Goal: Task Accomplishment & Management: Manage account settings

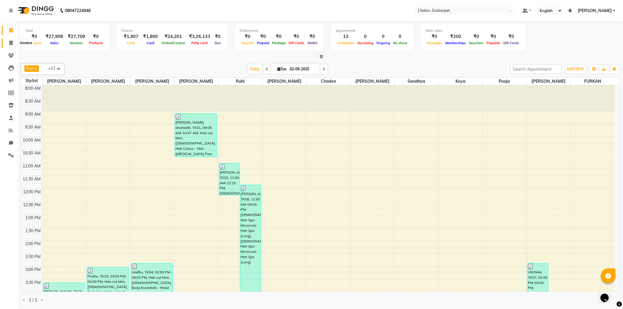
click at [9, 44] on icon at bounding box center [10, 43] width 3 height 4
select select "service"
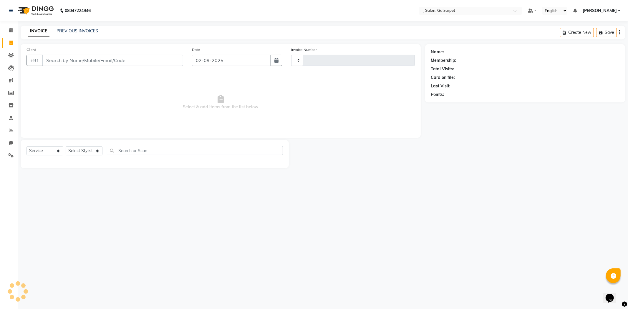
type input "1214"
select select "8558"
click at [11, 131] on icon at bounding box center [11, 130] width 4 height 4
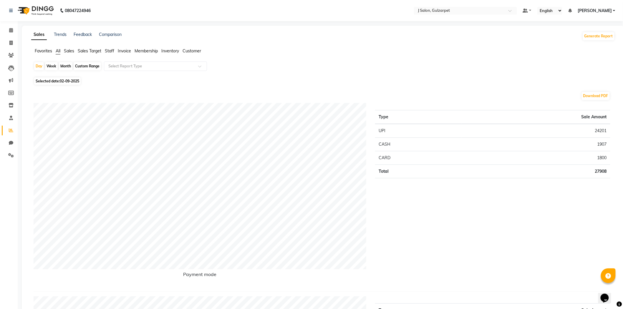
click at [113, 50] on span "Staff" at bounding box center [109, 50] width 9 height 5
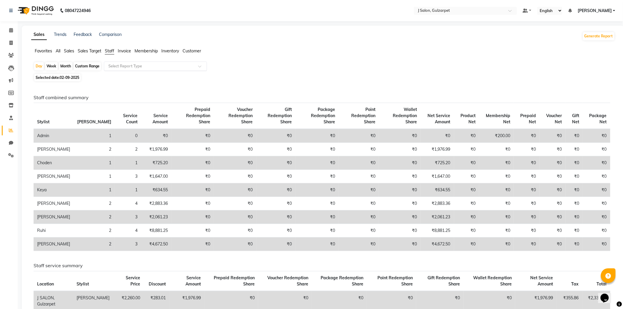
click at [155, 70] on div "Select Report Type" at bounding box center [155, 66] width 103 height 9
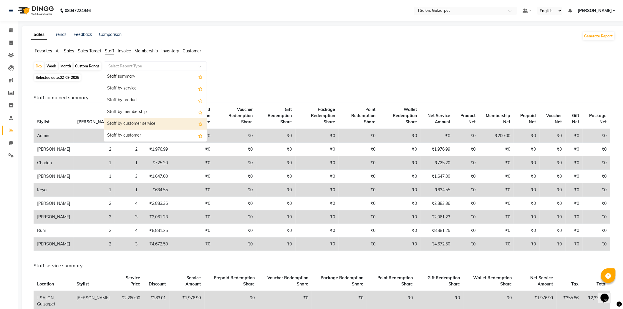
click at [128, 122] on div "Staff by customer service" at bounding box center [155, 124] width 103 height 12
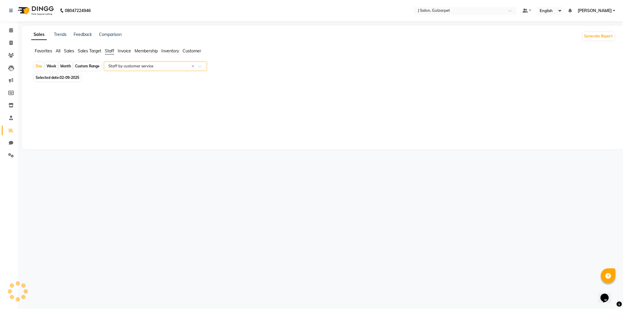
select select "full_report"
select select "csv"
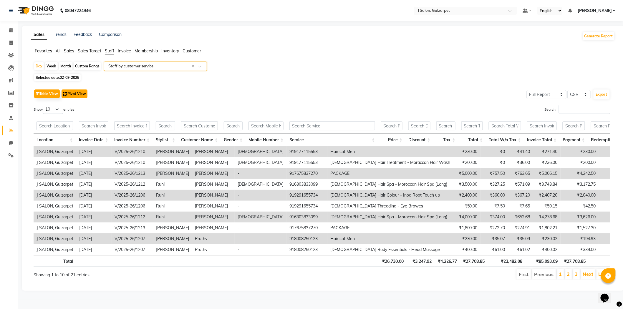
click at [71, 95] on button "Pivot View" at bounding box center [75, 94] width 26 height 9
select select "full_report"
select select "csv"
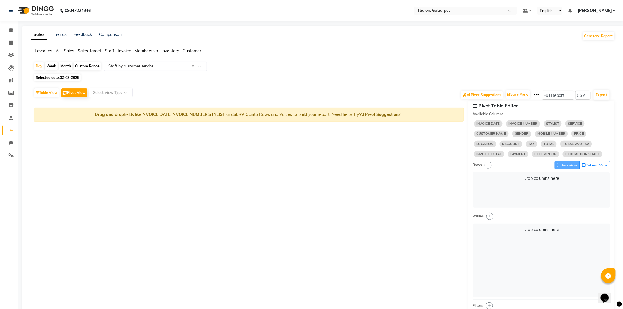
select select "10"
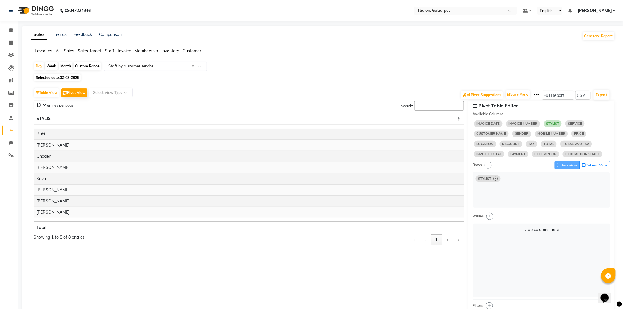
select select "10"
drag, startPoint x: 577, startPoint y: 130, endPoint x: 497, endPoint y: 246, distance: 140.5
click at [497, 246] on div "Pivot Table Editor Available Columns INVOICE DATE INVOICE NUMBER STYLIST SERVIC…" at bounding box center [542, 245] width 146 height 289
select select "10"
select select "sum"
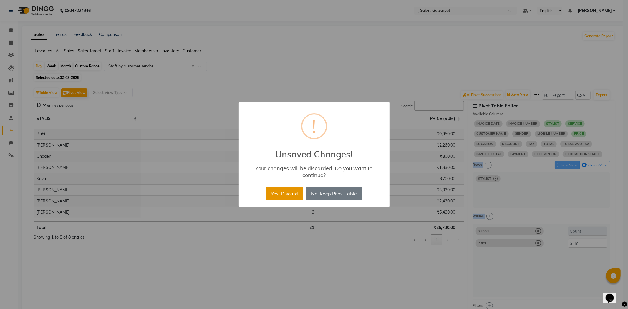
click at [284, 194] on button "Yes, Discard" at bounding box center [284, 193] width 37 height 13
select select "service"
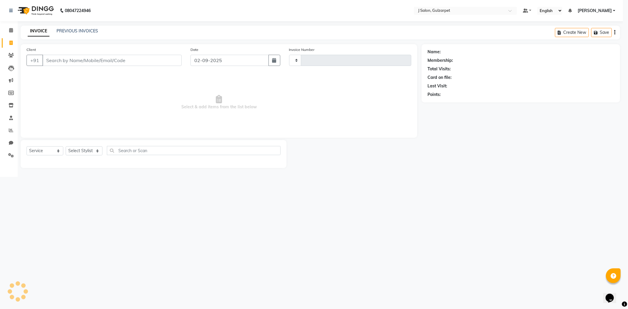
type input "1214"
select select "8558"
click at [12, 28] on icon at bounding box center [11, 30] width 4 height 4
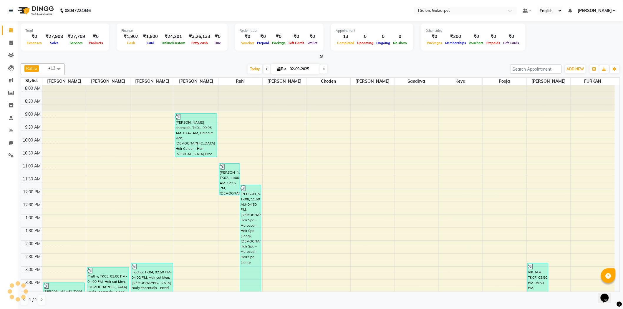
scroll to position [131, 0]
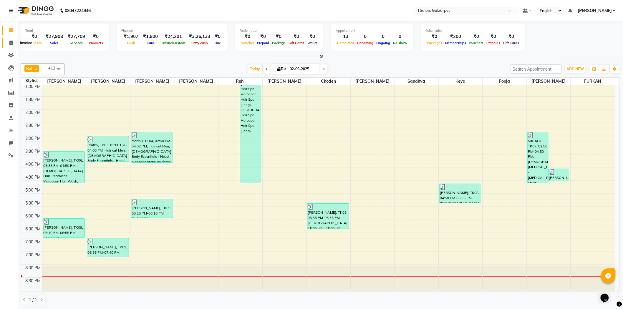
click at [10, 42] on icon at bounding box center [10, 43] width 3 height 4
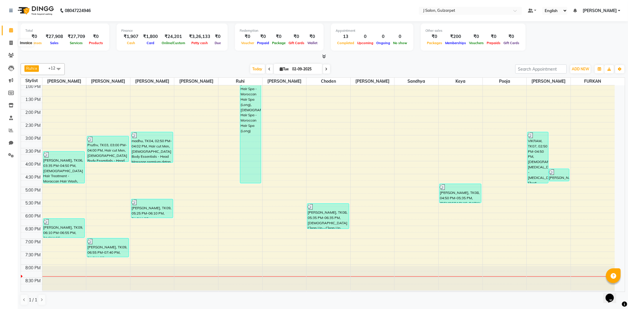
select select "8558"
select select "service"
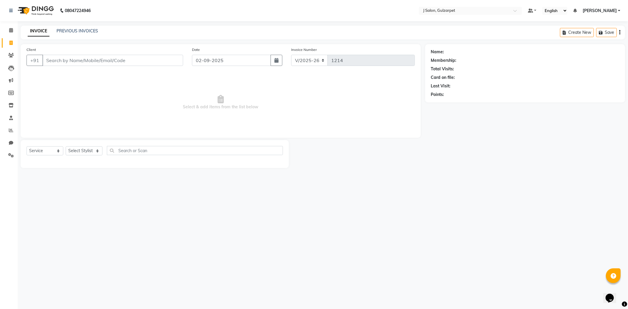
click at [87, 60] on input "Client" at bounding box center [112, 60] width 141 height 11
type input "zahurul"
click at [162, 56] on button "Add Client" at bounding box center [168, 60] width 30 height 11
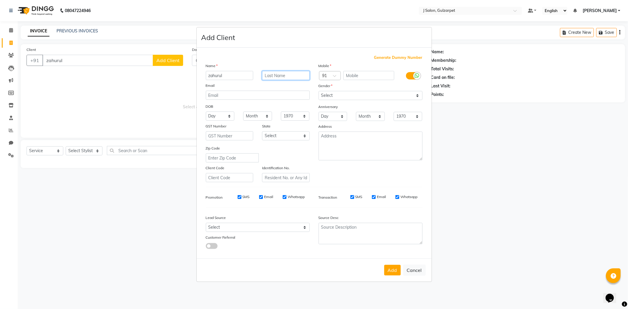
click at [288, 76] on input "text" at bounding box center [286, 75] width 48 height 9
click at [359, 76] on input "text" at bounding box center [368, 75] width 51 height 9
type input "9052098450"
drag, startPoint x: 371, startPoint y: 92, endPoint x: 371, endPoint y: 95, distance: 3.5
click at [371, 92] on select "Select [DEMOGRAPHIC_DATA] [DEMOGRAPHIC_DATA] Other Prefer Not To Say" at bounding box center [371, 95] width 104 height 9
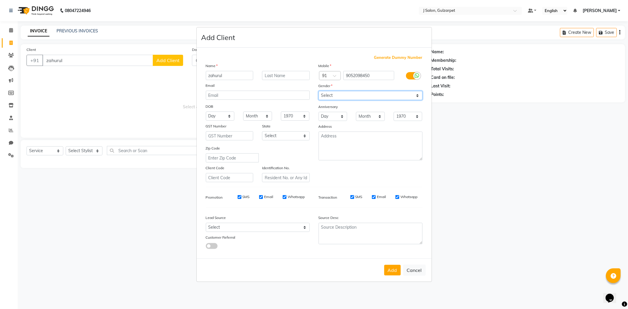
select select "[DEMOGRAPHIC_DATA]"
click at [319, 91] on select "Select [DEMOGRAPHIC_DATA] [DEMOGRAPHIC_DATA] Other Prefer Not To Say" at bounding box center [371, 95] width 104 height 9
drag, startPoint x: 392, startPoint y: 274, endPoint x: 379, endPoint y: 265, distance: 15.2
click at [392, 273] on button "Add" at bounding box center [392, 270] width 16 height 11
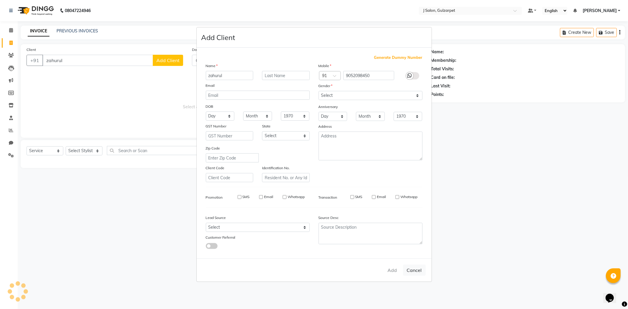
type input "9052098450"
select select
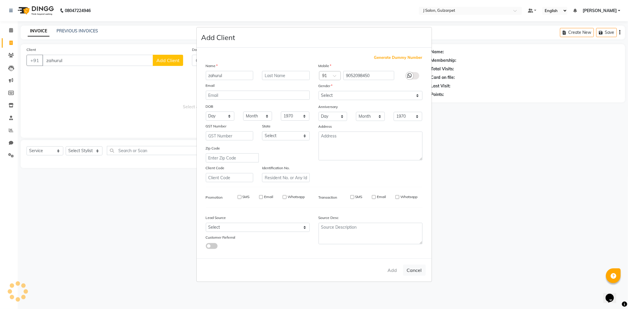
select select
checkbox input "false"
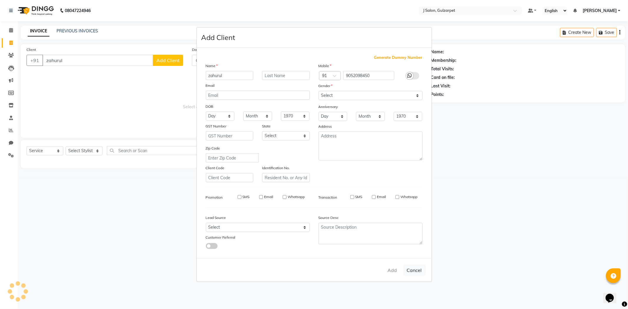
checkbox input "false"
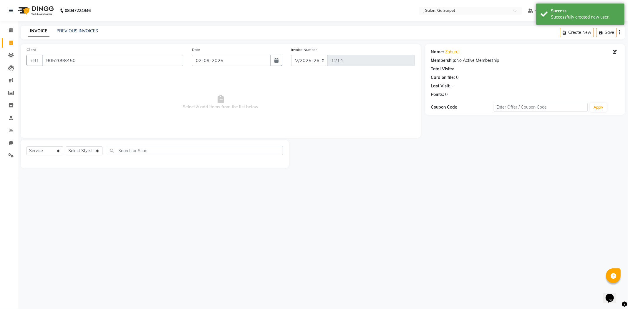
click at [87, 156] on div "Select Service Product Membership Package Voucher Prepaid Gift Card Select Styl…" at bounding box center [155, 153] width 257 height 14
click at [97, 153] on select "Select Stylist Admin [PERSON_NAME] [PERSON_NAME] [PERSON_NAME] [PERSON_NAME] [P…" at bounding box center [84, 150] width 37 height 9
select select "84899"
click at [66, 147] on select "Select Stylist Admin [PERSON_NAME] [PERSON_NAME] [PERSON_NAME] [PERSON_NAME] [P…" at bounding box center [84, 150] width 37 height 9
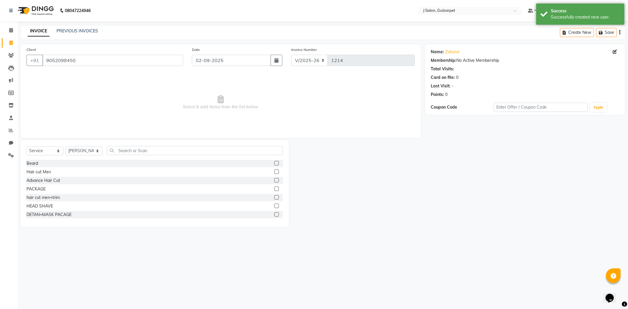
click at [275, 172] on label at bounding box center [277, 172] width 4 height 4
click at [275, 172] on input "checkbox" at bounding box center [277, 172] width 4 height 4
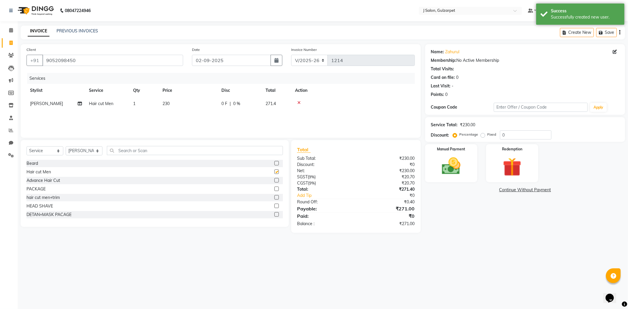
checkbox input "false"
click at [94, 152] on select "Select Stylist Admin [PERSON_NAME] [PERSON_NAME] [PERSON_NAME] [PERSON_NAME] [P…" at bounding box center [84, 150] width 37 height 9
select select "84895"
click at [66, 147] on select "Select Stylist Admin [PERSON_NAME] [PERSON_NAME] [PERSON_NAME] [PERSON_NAME] [P…" at bounding box center [84, 150] width 37 height 9
click at [275, 198] on label at bounding box center [277, 197] width 4 height 4
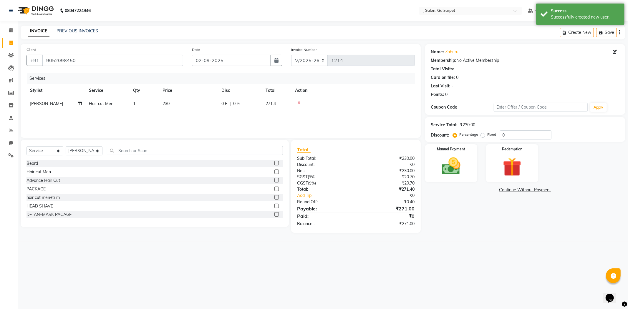
click at [275, 198] on input "checkbox" at bounding box center [277, 198] width 4 height 4
checkbox input "false"
click at [88, 152] on select "Select Stylist Admin [PERSON_NAME] [PERSON_NAME] [PERSON_NAME] [PERSON_NAME] [P…" at bounding box center [84, 150] width 37 height 9
select select "84900"
click at [66, 148] on select "Select Stylist Admin [PERSON_NAME] [PERSON_NAME] [PERSON_NAME] [PERSON_NAME] [P…" at bounding box center [84, 150] width 37 height 9
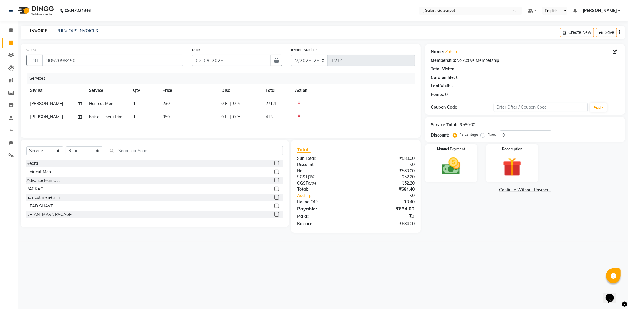
click at [275, 190] on label at bounding box center [277, 189] width 4 height 4
click at [275, 190] on input "checkbox" at bounding box center [277, 189] width 4 height 4
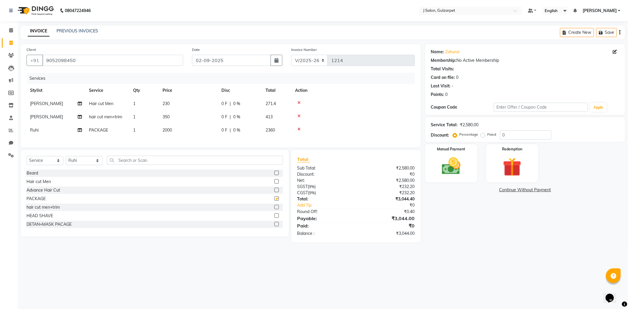
checkbox input "false"
click at [166, 131] on span "2000" at bounding box center [167, 130] width 9 height 5
select select "84900"
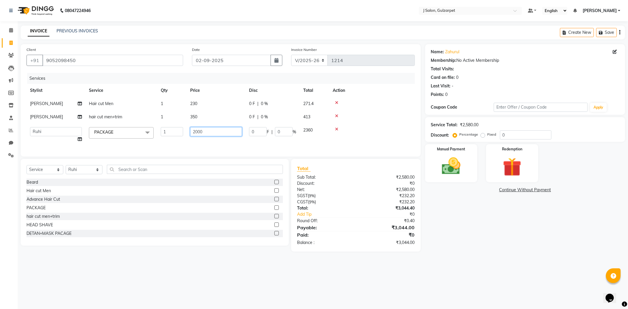
click at [195, 132] on input "2000" at bounding box center [216, 131] width 52 height 9
type input "10000"
click at [246, 141] on div "Services Stylist Service Qty Price Disc Total Action [PERSON_NAME] Hair cut Men…" at bounding box center [221, 112] width 389 height 78
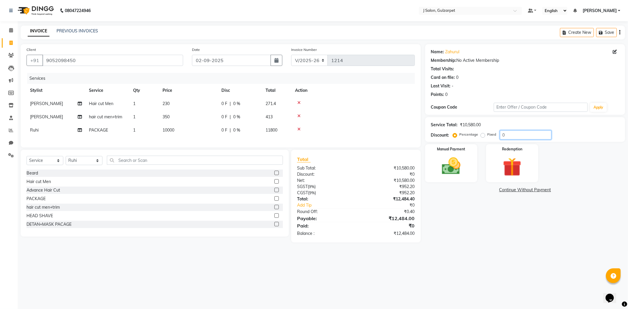
click at [513, 138] on input "0" at bounding box center [526, 134] width 52 height 9
type input "15"
click at [44, 164] on select "Select Service Product Membership Package Voucher Prepaid Gift Card" at bounding box center [45, 160] width 37 height 9
select select "product"
click at [27, 161] on select "Select Service Product Membership Package Voucher Prepaid Gift Card" at bounding box center [45, 160] width 37 height 9
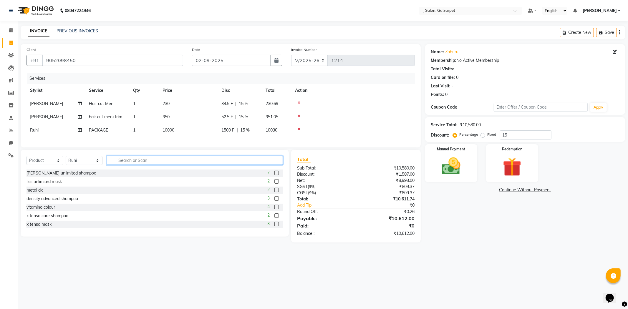
click at [154, 165] on input "text" at bounding box center [195, 160] width 176 height 9
type input "de fa"
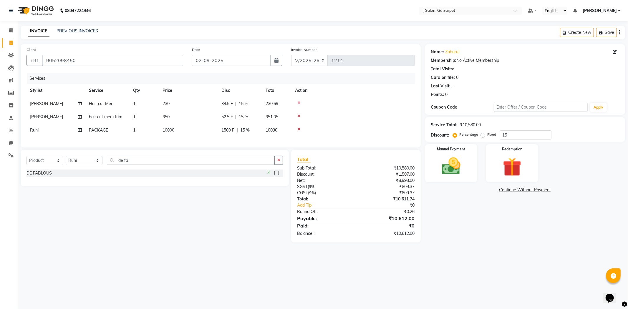
click at [275, 175] on label at bounding box center [277, 173] width 4 height 4
click at [275, 175] on input "checkbox" at bounding box center [277, 173] width 4 height 4
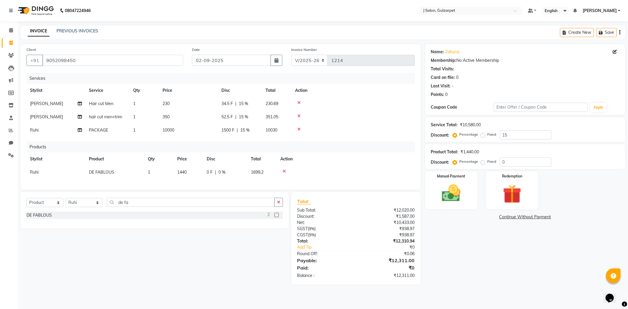
click at [275, 217] on label at bounding box center [277, 215] width 4 height 4
click at [275, 217] on input "checkbox" at bounding box center [277, 216] width 4 height 4
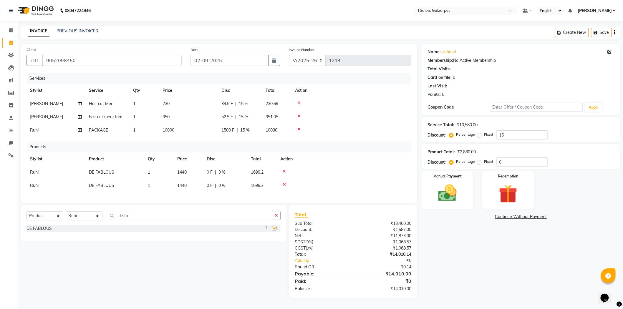
checkbox input "false"
click at [185, 186] on span "1440" at bounding box center [181, 185] width 9 height 5
select select "84900"
click at [192, 187] on input "1440" at bounding box center [188, 187] width 22 height 9
type input "1575"
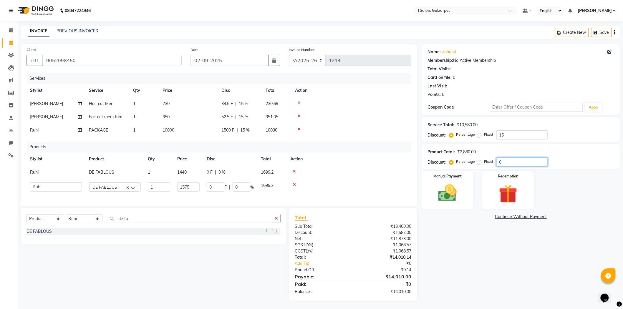
click at [517, 161] on input "0" at bounding box center [523, 162] width 52 height 9
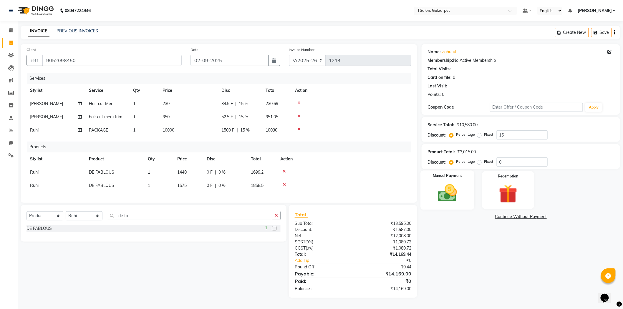
click at [458, 182] on img at bounding box center [447, 193] width 31 height 22
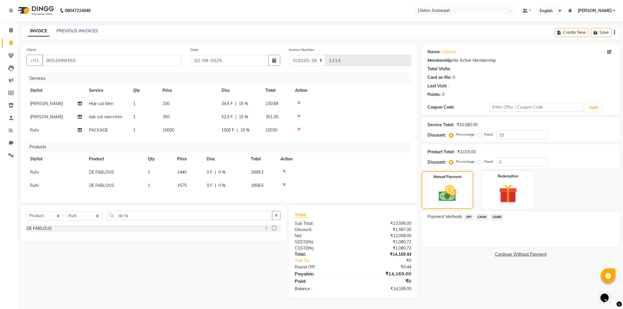
click at [470, 214] on span "UPI" at bounding box center [469, 217] width 9 height 7
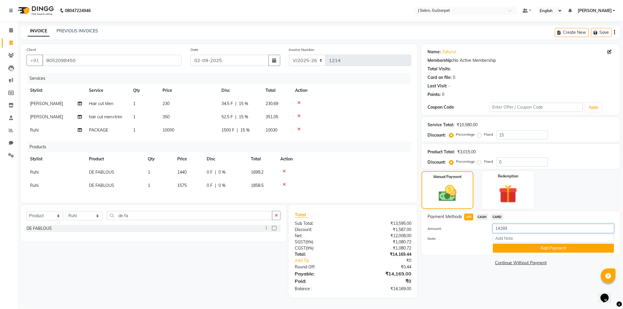
click at [516, 230] on input "14169" at bounding box center [553, 228] width 121 height 9
type input "1"
type input "350"
click at [570, 249] on button "Add Payment" at bounding box center [553, 248] width 121 height 9
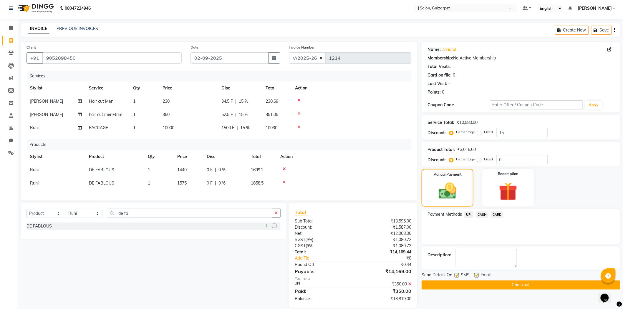
click at [480, 214] on span "CASH" at bounding box center [482, 215] width 13 height 7
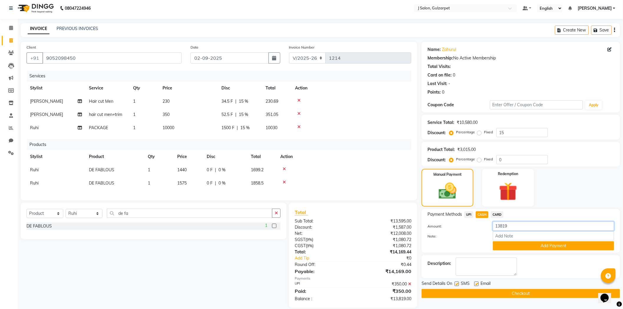
click at [515, 227] on input "13819" at bounding box center [553, 226] width 121 height 9
type input "1"
type input "230"
click at [544, 248] on button "Add Payment" at bounding box center [553, 246] width 121 height 9
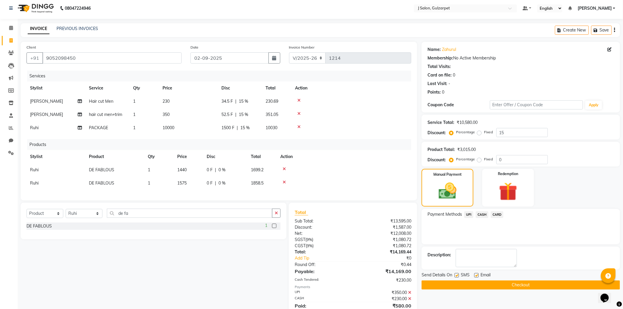
click at [498, 212] on span "CARD" at bounding box center [497, 215] width 13 height 7
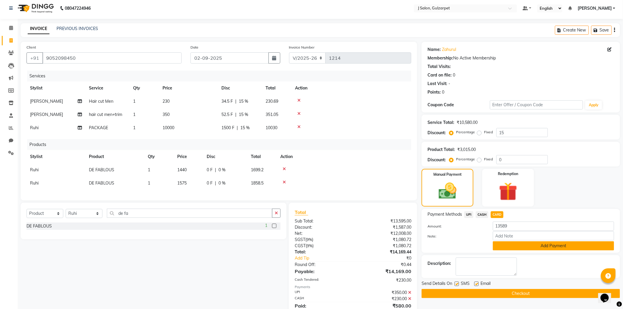
click at [569, 246] on button "Add Payment" at bounding box center [553, 246] width 121 height 9
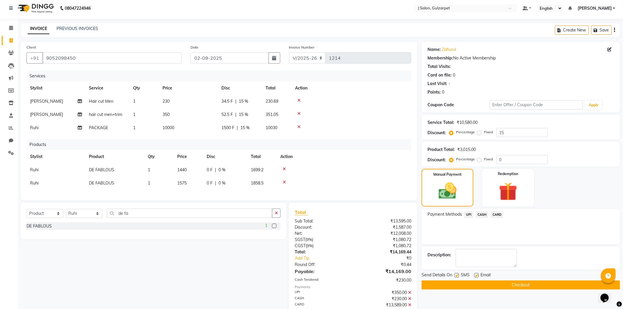
click at [532, 286] on button "Checkout" at bounding box center [521, 285] width 199 height 9
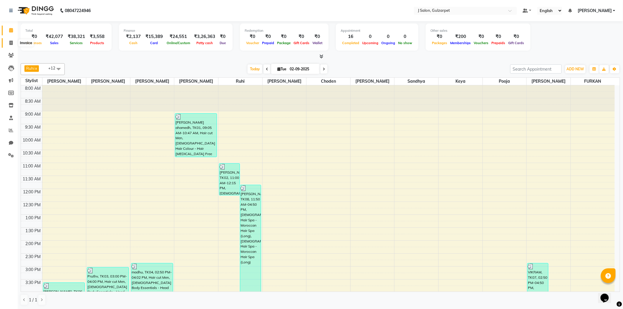
click at [7, 42] on span at bounding box center [11, 43] width 10 height 7
select select "service"
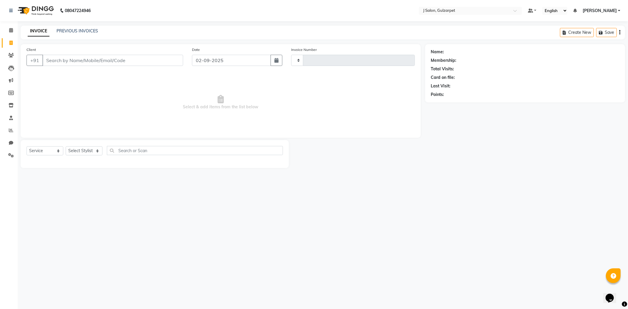
type input "1215"
select select "8558"
click at [137, 66] on div "+91" at bounding box center [105, 60] width 157 height 11
click at [138, 60] on input "Client" at bounding box center [112, 60] width 141 height 11
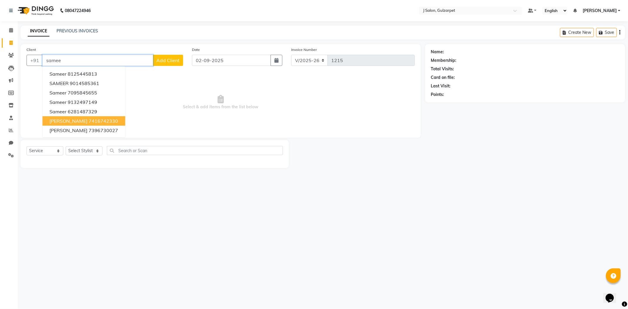
click at [89, 118] on ngb-highlight "7416742330" at bounding box center [103, 121] width 29 height 6
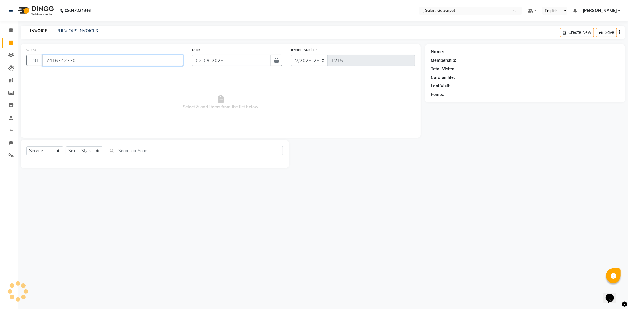
type input "7416742330"
click at [95, 146] on select "Select Stylist Admin [PERSON_NAME] [PERSON_NAME] [PERSON_NAME] [PERSON_NAME] [P…" at bounding box center [84, 150] width 37 height 9
select select "85375"
click at [66, 147] on select "Select Stylist Admin [PERSON_NAME] [PERSON_NAME] [PERSON_NAME] [PERSON_NAME] [P…" at bounding box center [84, 150] width 37 height 9
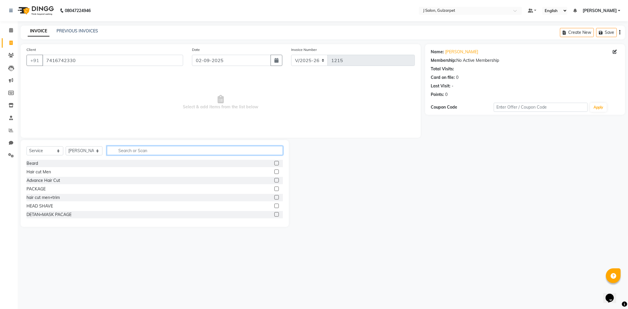
click at [233, 152] on input "text" at bounding box center [195, 150] width 176 height 9
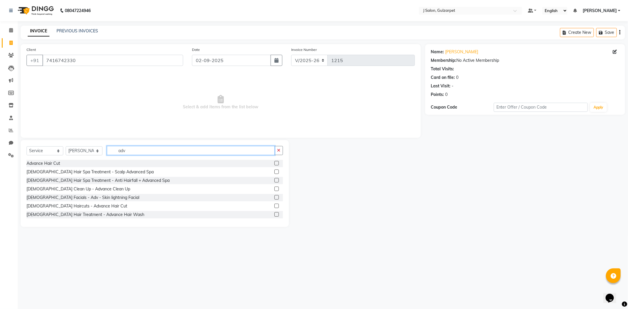
type input "adv"
click at [275, 204] on label at bounding box center [277, 206] width 4 height 4
click at [275, 204] on input "checkbox" at bounding box center [277, 206] width 4 height 4
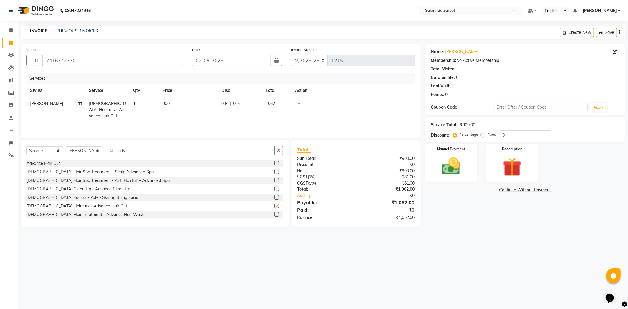
checkbox input "false"
click at [95, 151] on select "Select Stylist Admin [PERSON_NAME] [PERSON_NAME] [PERSON_NAME] [PERSON_NAME] [P…" at bounding box center [84, 150] width 37 height 9
select select "84900"
click at [66, 147] on select "Select Stylist Admin [PERSON_NAME] [PERSON_NAME] [PERSON_NAME] [PERSON_NAME] [P…" at bounding box center [84, 150] width 37 height 9
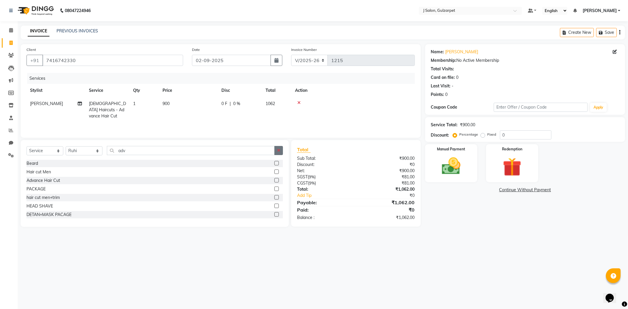
click at [280, 149] on icon "button" at bounding box center [278, 150] width 3 height 4
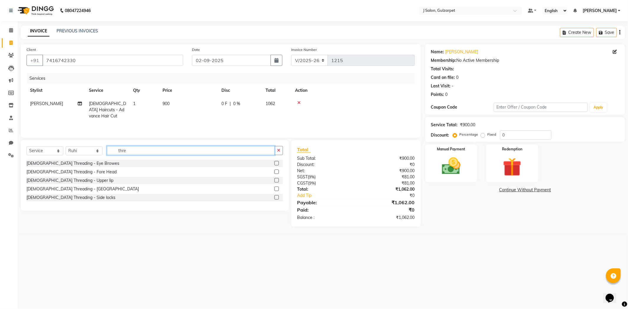
type input "thre"
click at [277, 160] on div at bounding box center [279, 163] width 9 height 7
click at [276, 165] on label at bounding box center [277, 163] width 4 height 4
click at [276, 165] on input "checkbox" at bounding box center [277, 164] width 4 height 4
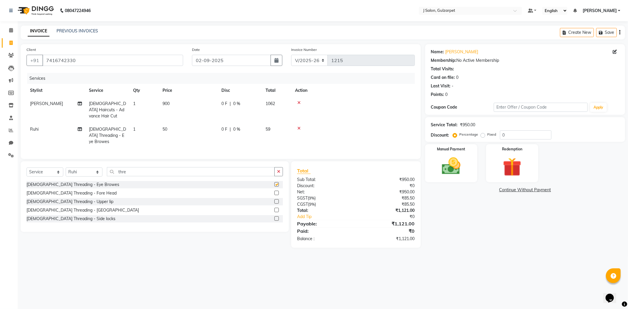
checkbox input "false"
click at [276, 199] on label at bounding box center [277, 201] width 4 height 4
click at [276, 200] on input "checkbox" at bounding box center [277, 202] width 4 height 4
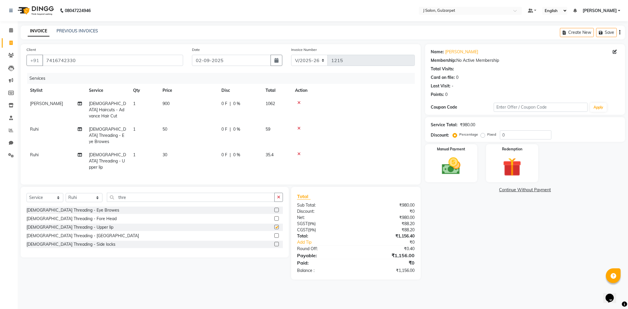
checkbox input "false"
click at [453, 165] on img at bounding box center [452, 166] width 32 height 22
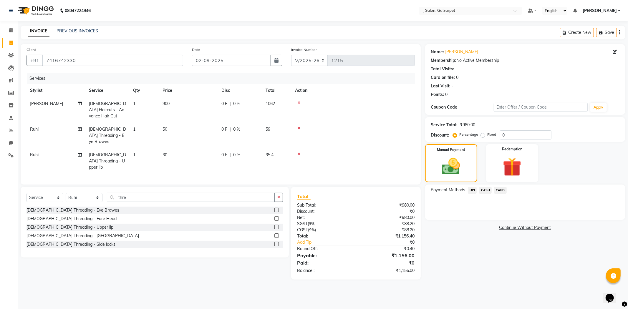
click at [474, 190] on span "UPI" at bounding box center [472, 190] width 9 height 7
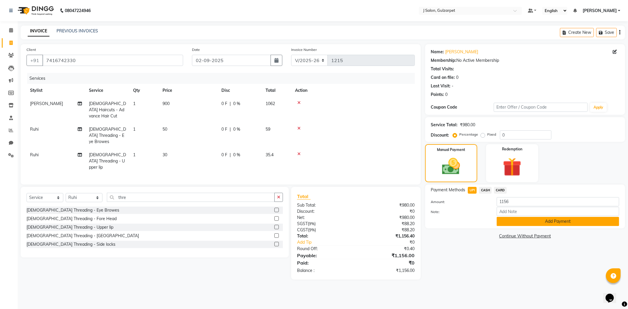
click at [559, 224] on button "Add Payment" at bounding box center [558, 221] width 123 height 9
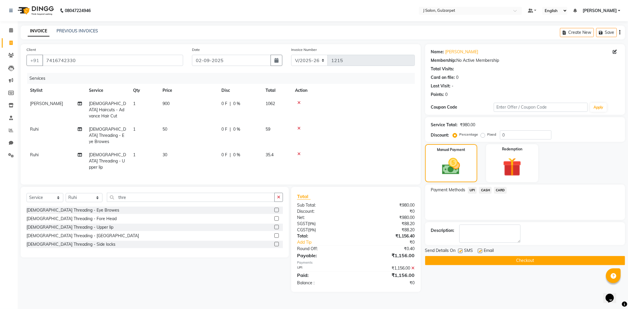
click at [550, 257] on button "Checkout" at bounding box center [525, 260] width 200 height 9
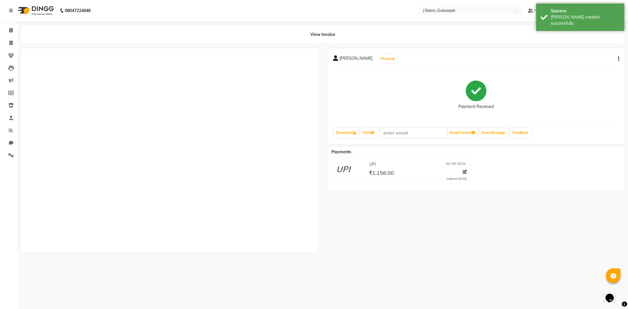
select select "service"
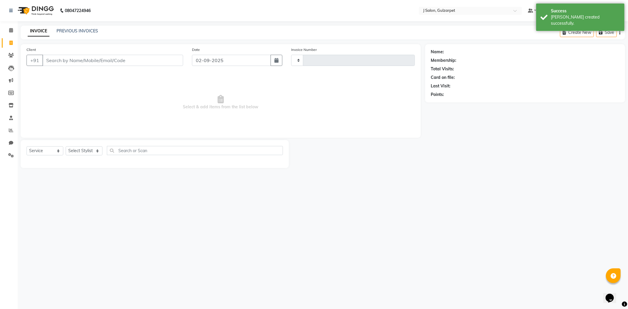
type input "1216"
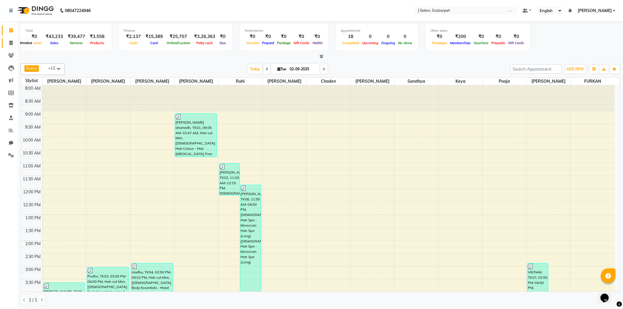
drag, startPoint x: 12, startPoint y: 40, endPoint x: 24, endPoint y: 43, distance: 12.9
click at [12, 41] on icon at bounding box center [10, 43] width 3 height 4
select select "service"
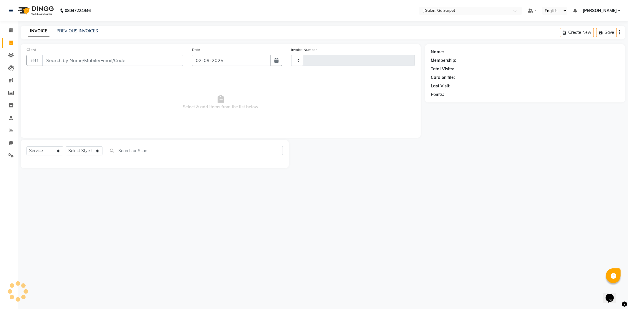
type input "1216"
select select "8558"
click at [78, 57] on input "Client" at bounding box center [112, 60] width 141 height 11
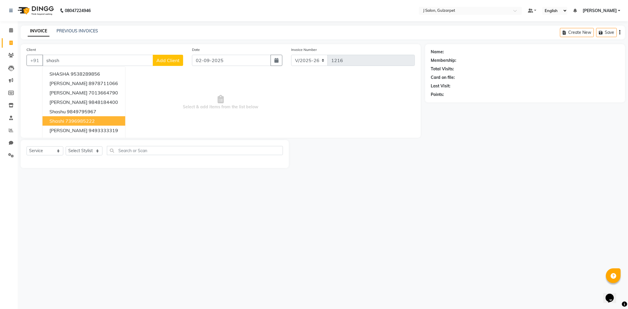
click at [83, 122] on ngb-highlight "7396985222" at bounding box center [79, 121] width 29 height 6
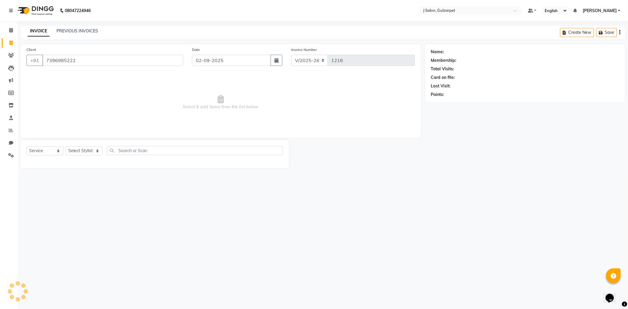
type input "7396985222"
click at [83, 146] on div "Select Service Product Membership Package Voucher Prepaid Gift Card Select Styl…" at bounding box center [155, 153] width 257 height 14
click at [99, 151] on select "Select Stylist Admin [PERSON_NAME] [PERSON_NAME] [PERSON_NAME] [PERSON_NAME] [P…" at bounding box center [84, 150] width 37 height 9
select select "84897"
click at [66, 147] on select "Select Stylist Admin [PERSON_NAME] [PERSON_NAME] [PERSON_NAME] [PERSON_NAME] [P…" at bounding box center [84, 150] width 37 height 9
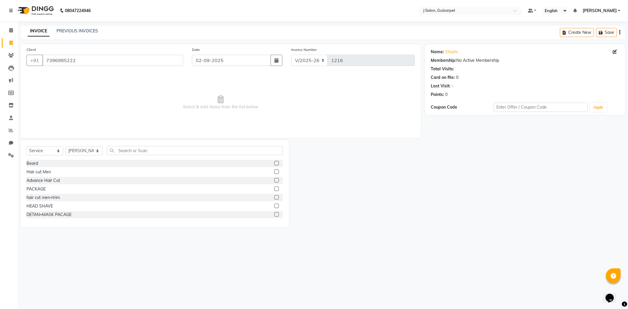
click at [275, 171] on label at bounding box center [277, 172] width 4 height 4
click at [275, 171] on input "checkbox" at bounding box center [277, 172] width 4 height 4
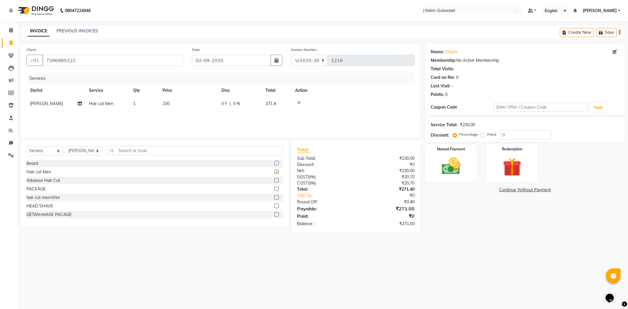
checkbox input "false"
click at [252, 152] on input "text" at bounding box center [195, 150] width 176 height 9
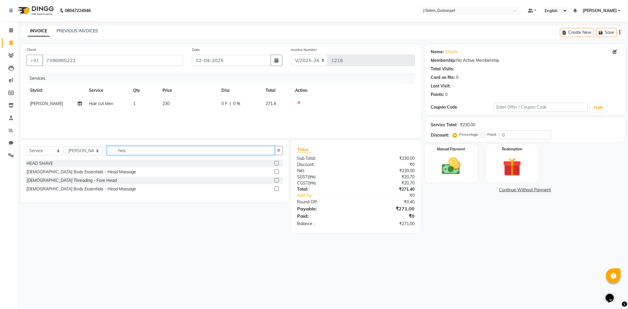
type input "hea"
click at [276, 170] on label at bounding box center [277, 172] width 4 height 4
click at [276, 170] on input "checkbox" at bounding box center [277, 172] width 4 height 4
checkbox input "true"
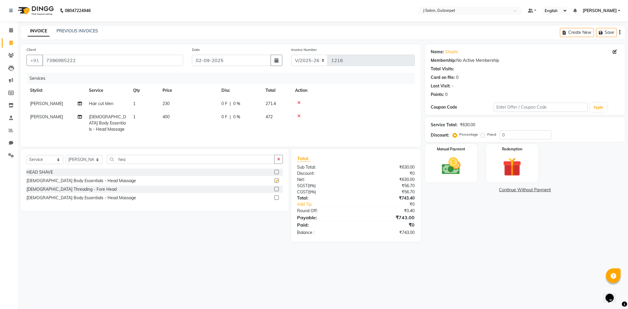
click at [277, 164] on button "button" at bounding box center [279, 159] width 9 height 9
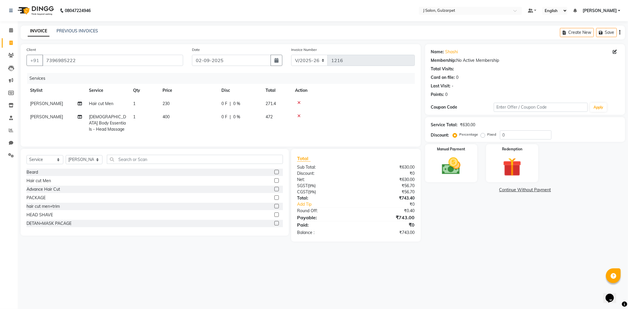
click at [237, 169] on div "Select Service Product Membership Package Voucher Prepaid Gift Card Select Styl…" at bounding box center [155, 162] width 257 height 14
click at [236, 162] on input "text" at bounding box center [195, 159] width 176 height 9
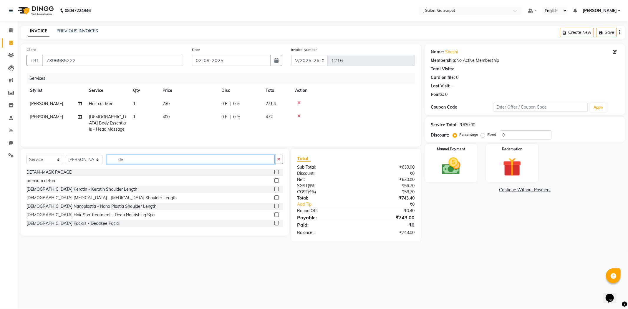
type input "de"
click at [275, 183] on label at bounding box center [277, 181] width 4 height 4
click at [275, 183] on input "checkbox" at bounding box center [277, 181] width 4 height 4
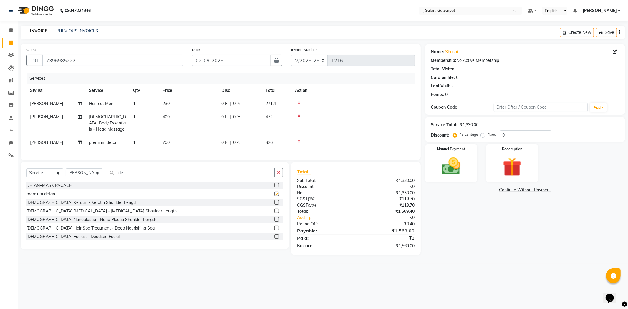
checkbox input "false"
click at [520, 133] on input "0" at bounding box center [526, 134] width 52 height 9
type input "10"
click at [461, 160] on img at bounding box center [452, 166] width 32 height 22
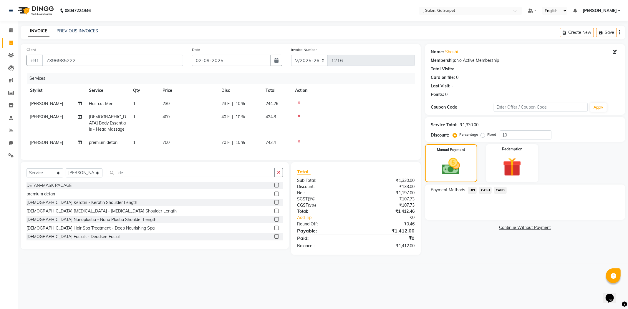
click at [472, 194] on div "UPI" at bounding box center [471, 191] width 11 height 8
click at [471, 189] on span "UPI" at bounding box center [472, 190] width 9 height 7
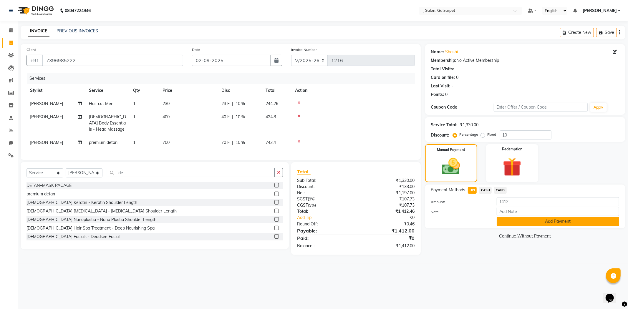
click at [554, 219] on button "Add Payment" at bounding box center [558, 221] width 123 height 9
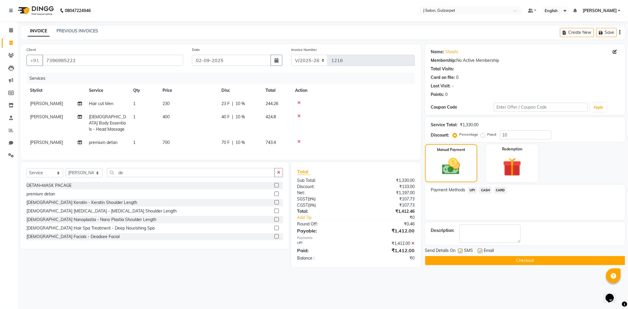
click at [544, 258] on button "Checkout" at bounding box center [525, 260] width 200 height 9
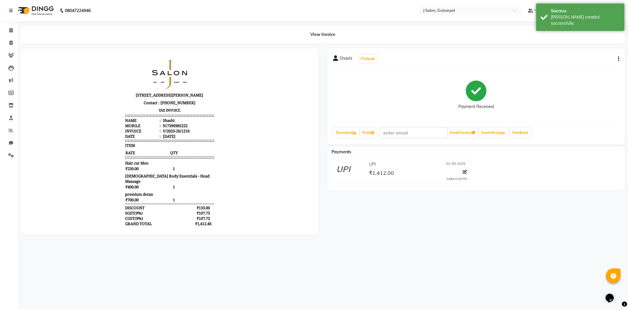
select select "8558"
select select "service"
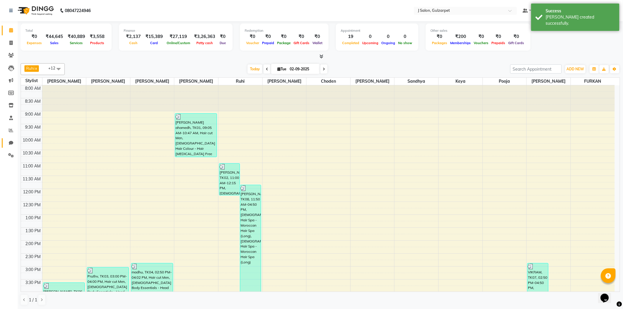
click at [10, 138] on link "Chat" at bounding box center [9, 143] width 14 height 10
select select "100"
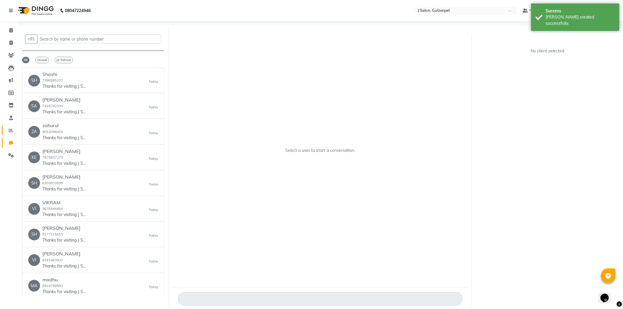
click at [10, 129] on icon at bounding box center [11, 130] width 4 height 4
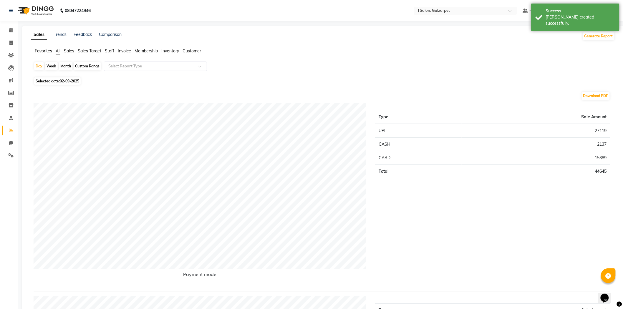
click at [111, 48] on span "Staff" at bounding box center [109, 50] width 9 height 5
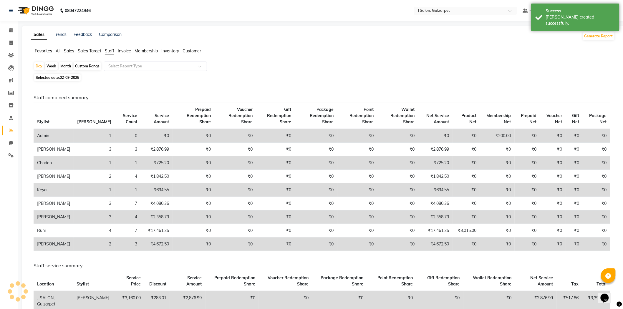
click at [157, 65] on input "text" at bounding box center [149, 66] width 85 height 6
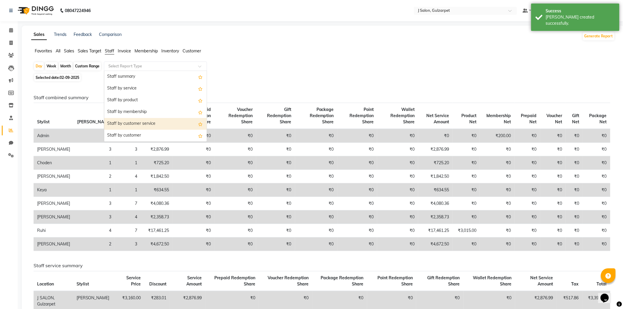
click at [128, 124] on div "Staff by customer service" at bounding box center [155, 124] width 103 height 12
select select "full_report"
select select "csv"
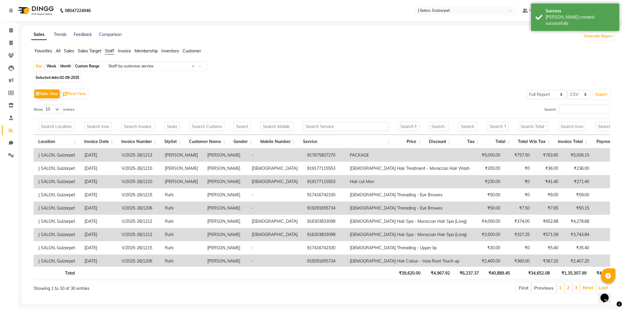
click at [78, 89] on div "Table View Pivot View" at bounding box center [61, 94] width 55 height 10
click at [83, 91] on button "Pivot View" at bounding box center [75, 94] width 26 height 9
select select "full_report"
select select "csv"
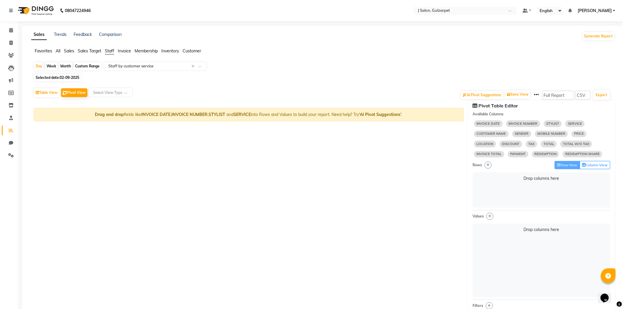
select select "10"
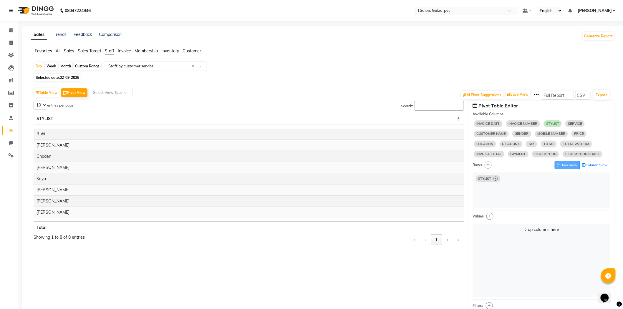
click at [574, 123] on span "SERVICE" at bounding box center [575, 123] width 19 height 6
select select "10"
select select "sum"
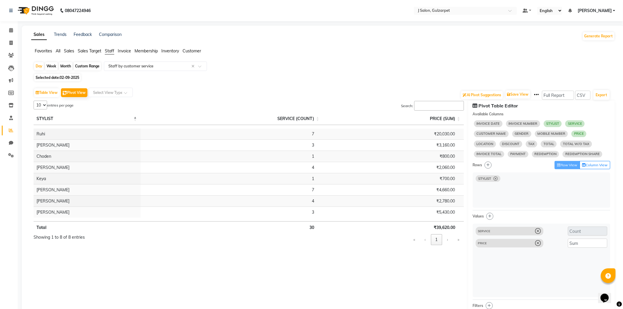
select select "10"
select select "sum"
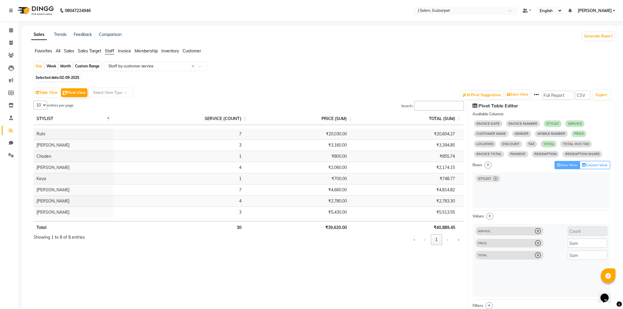
select select "10"
select select "sum"
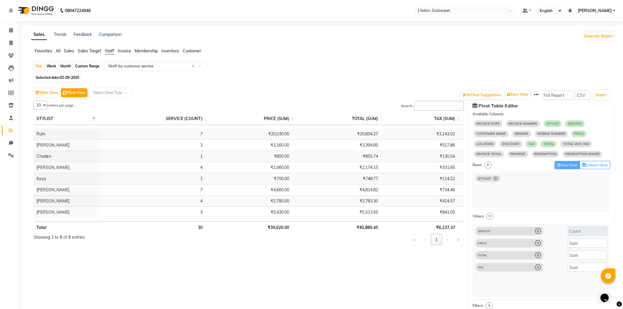
click at [540, 270] on icon at bounding box center [539, 268] width 6 height 6
select select "10"
select select "sum"
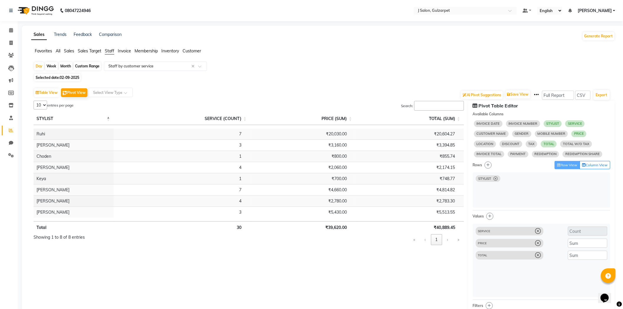
select select "10"
select select "sum"
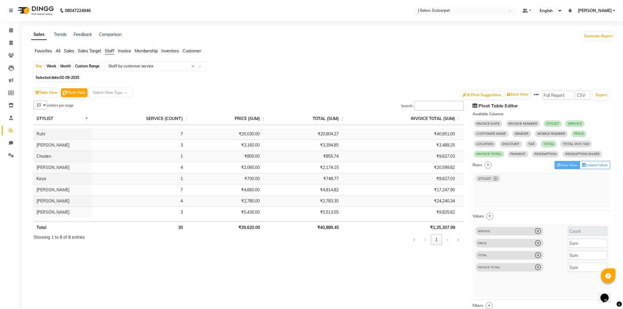
click at [539, 269] on icon at bounding box center [539, 268] width 6 height 6
select select "10"
select select "sum"
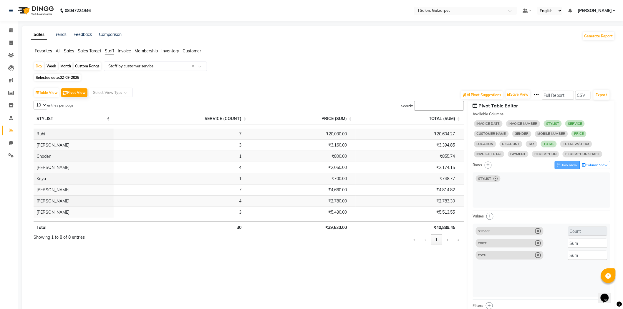
click at [42, 103] on select "5 10 25 50 8" at bounding box center [41, 105] width 14 height 9
select select "50"
click at [34, 101] on select "5 10 25 50 8" at bounding box center [41, 105] width 14 height 9
